Goal: Task Accomplishment & Management: Use online tool/utility

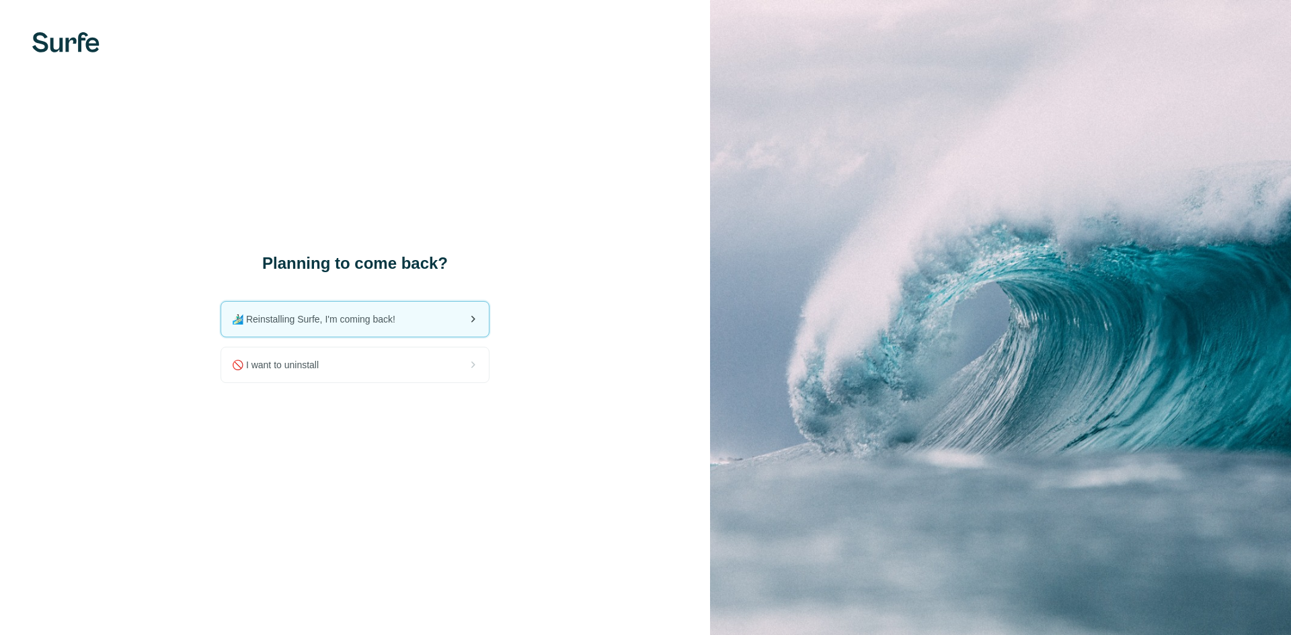
click at [346, 331] on div "🏄🏻‍♂️ Reinstalling Surfe, I'm coming back!" at bounding box center [355, 319] width 268 height 35
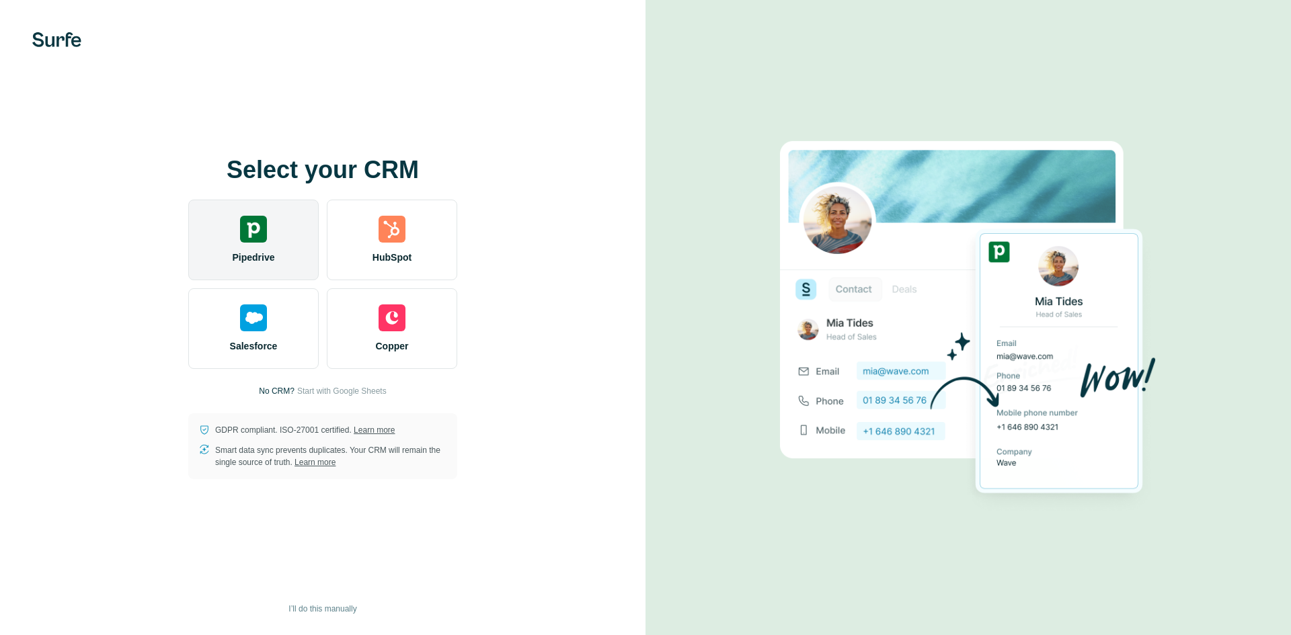
click at [248, 235] on img at bounding box center [253, 229] width 27 height 27
